Goal: Task Accomplishment & Management: Use online tool/utility

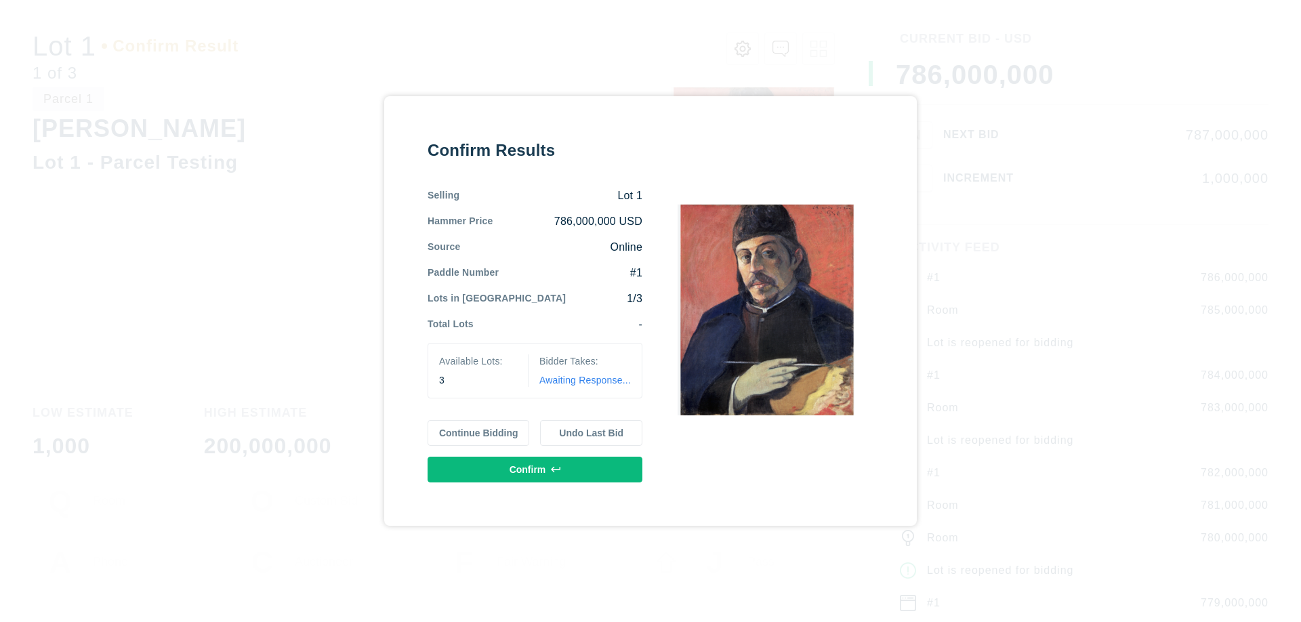
click at [479, 433] on button "Continue Bidding" at bounding box center [479, 433] width 102 height 26
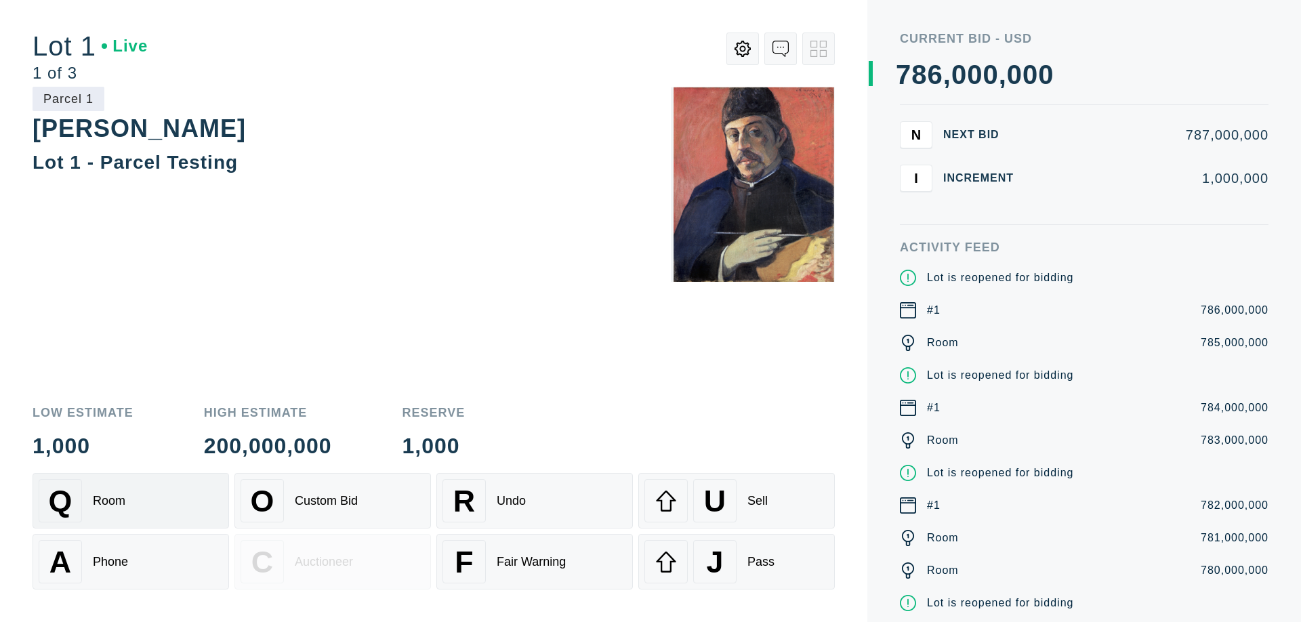
click at [131, 501] on div "Q Room" at bounding box center [131, 500] width 184 height 43
